Goal: Task Accomplishment & Management: Manage account settings

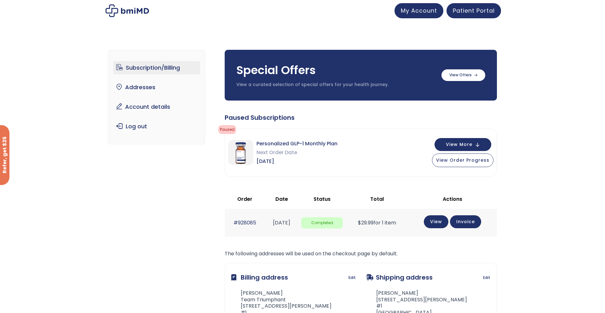
click at [117, 16] on img at bounding box center [128, 10] width 44 height 13
click at [119, 11] on img at bounding box center [128, 10] width 44 height 13
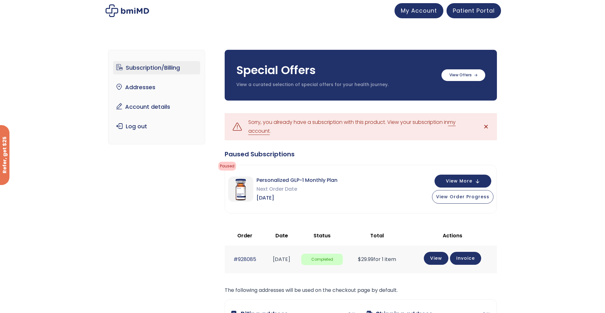
click at [432, 248] on td "View Invoice" at bounding box center [452, 259] width 89 height 27
click at [470, 77] on label at bounding box center [464, 75] width 44 height 12
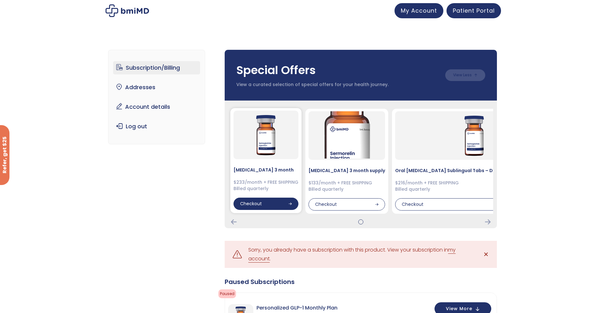
click at [286, 201] on div "Checkout" at bounding box center [266, 204] width 65 height 13
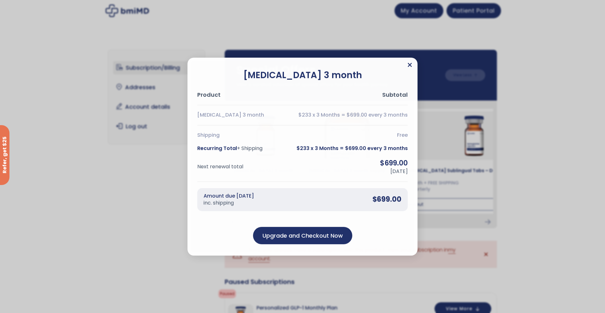
click at [409, 67] on icon "Close" at bounding box center [410, 65] width 5 height 6
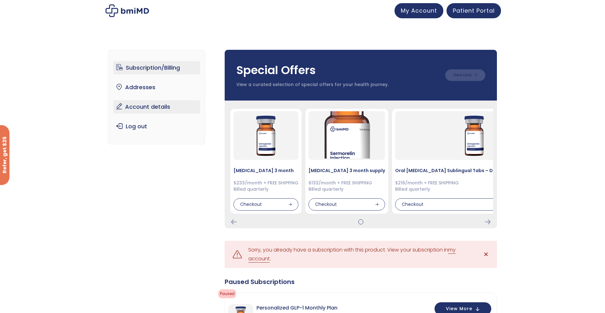
click at [151, 102] on link "Account details" at bounding box center [156, 106] width 87 height 13
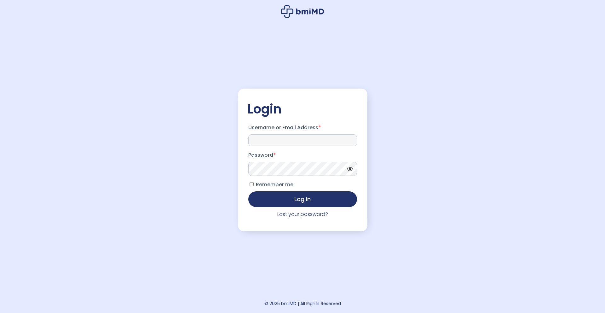
click at [286, 140] on input "Username or Email Address *" at bounding box center [302, 140] width 109 height 12
type input "**********"
click at [282, 203] on button "Log in" at bounding box center [302, 199] width 109 height 16
